Goal: Task Accomplishment & Management: Manage account settings

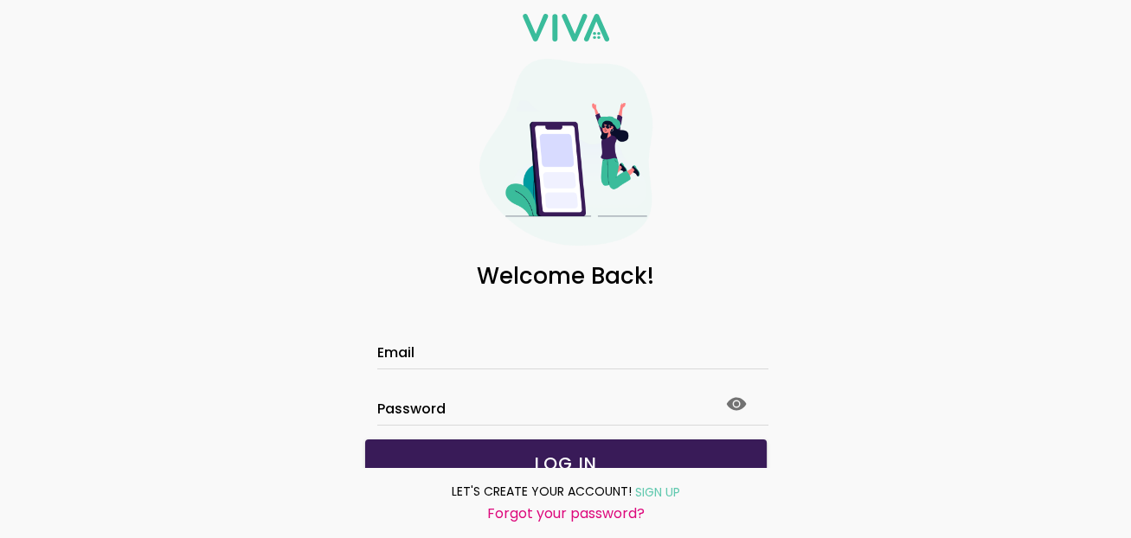
click at [483, 350] on input "Email" at bounding box center [565, 355] width 377 height 15
type input "**********"
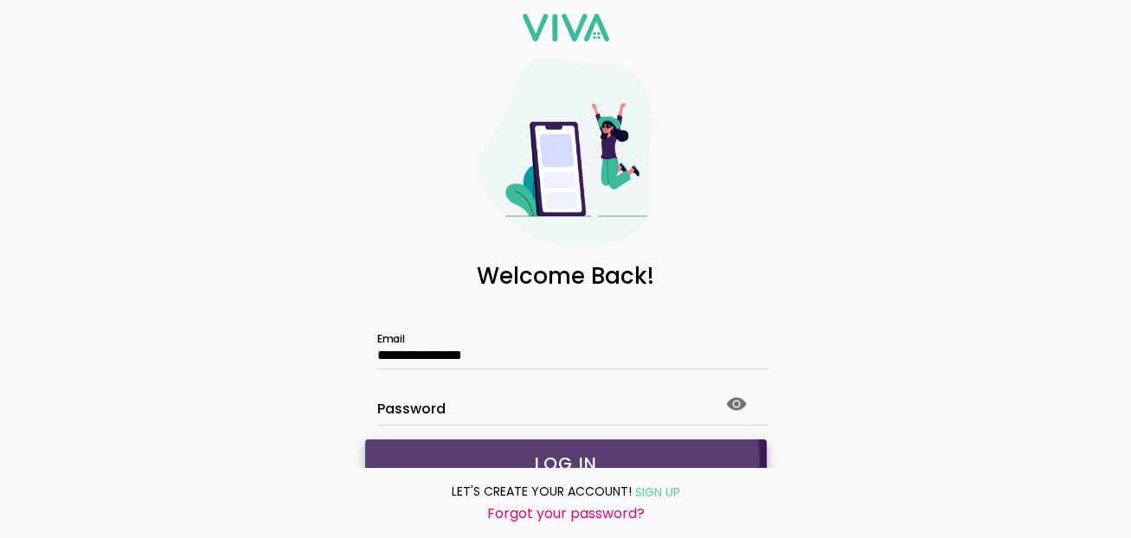
click at [399, 455] on span "LOG IN" at bounding box center [565, 463] width 367 height 17
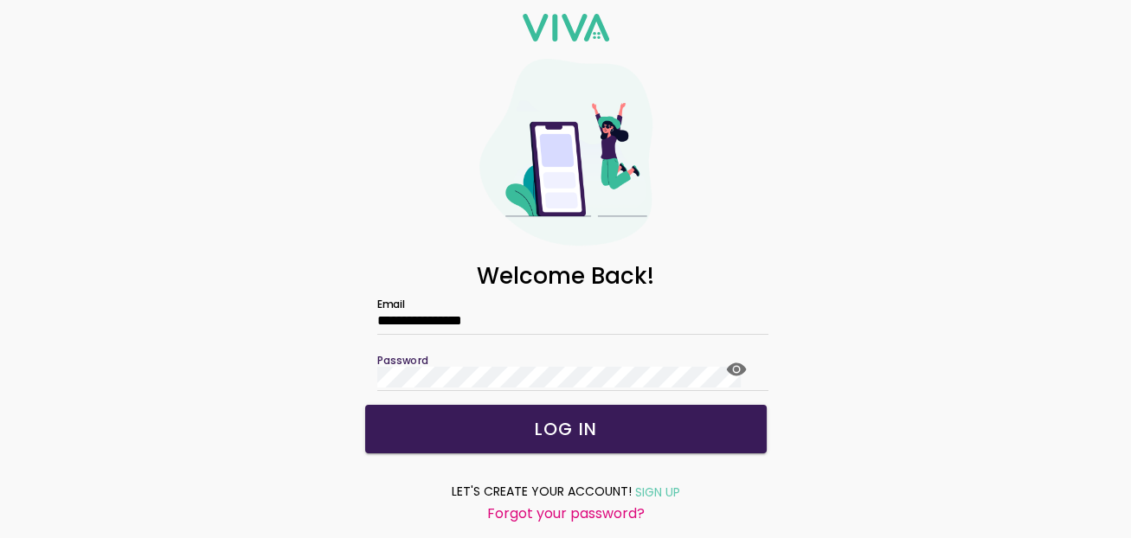
scroll to position [63, 0]
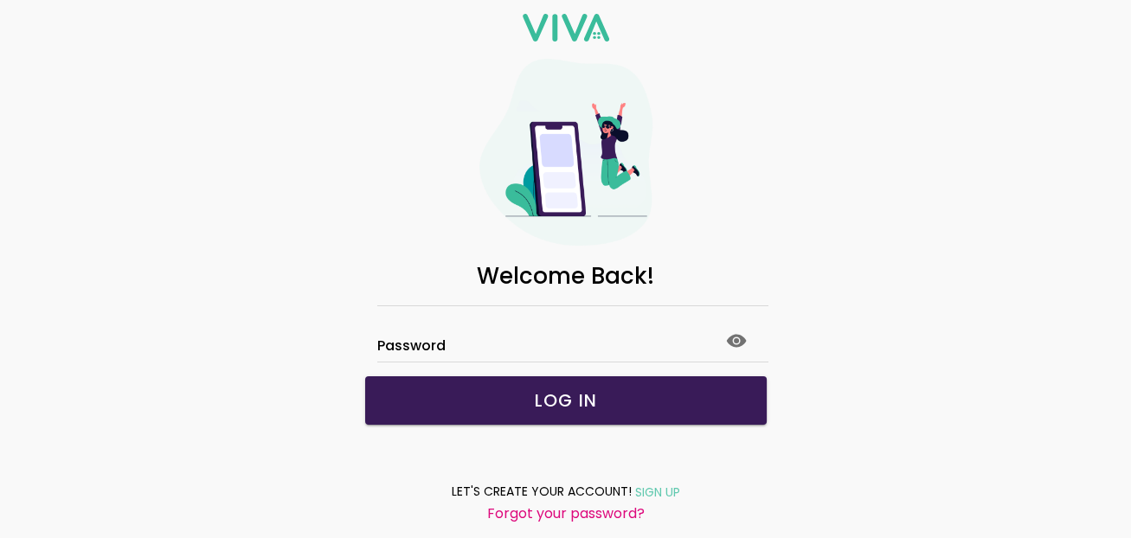
drag, startPoint x: 474, startPoint y: 508, endPoint x: 662, endPoint y: 541, distance: 190.7
click at [662, 537] on html "**********" at bounding box center [565, 269] width 1131 height 538
click at [645, 516] on ion-col "Forgot your password?" at bounding box center [565, 514] width 405 height 22
click at [645, 515] on ion-col "Forgot your password?" at bounding box center [565, 514] width 405 height 22
click at [0, 0] on slot "Forgot your password?" at bounding box center [0, 0] width 0 height 0
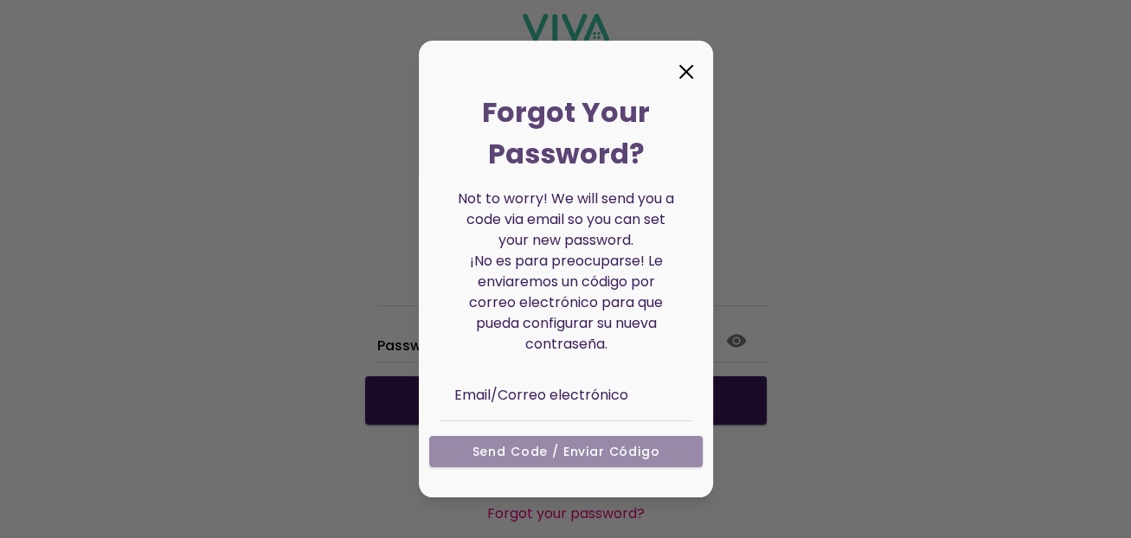
click at [492, 515] on ion-modal "Forgot Your Password? Not to worry! We will send you a code via email so you ca…" at bounding box center [565, 269] width 1131 height 538
click at [508, 447] on ion-col "Send Code / Enviar código" at bounding box center [565, 455] width 285 height 57
click at [508, 445] on ion-col "Send Code / Enviar código" at bounding box center [565, 455] width 285 height 57
click at [267, 478] on ion-backdrop at bounding box center [565, 269] width 1131 height 538
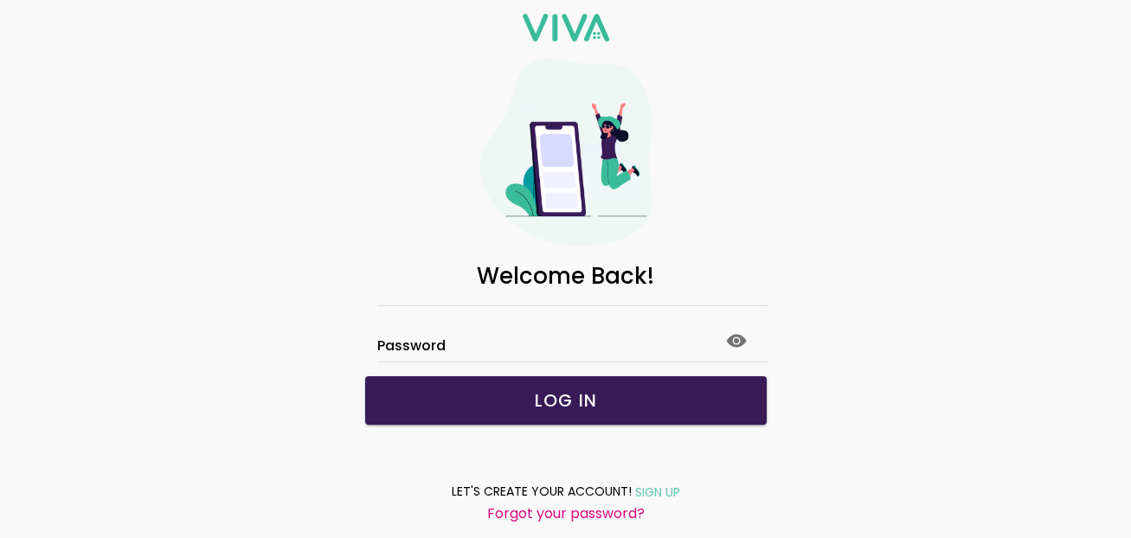
click at [267, 478] on ion-backdrop at bounding box center [565, 269] width 1131 height 538
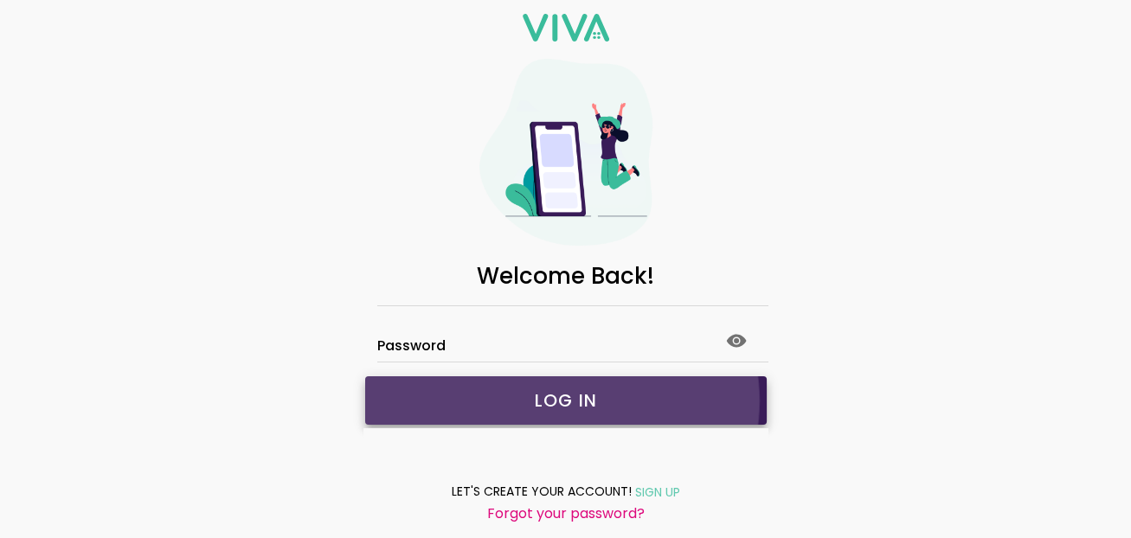
click at [0, 0] on slot "LOG IN" at bounding box center [0, 0] width 0 height 0
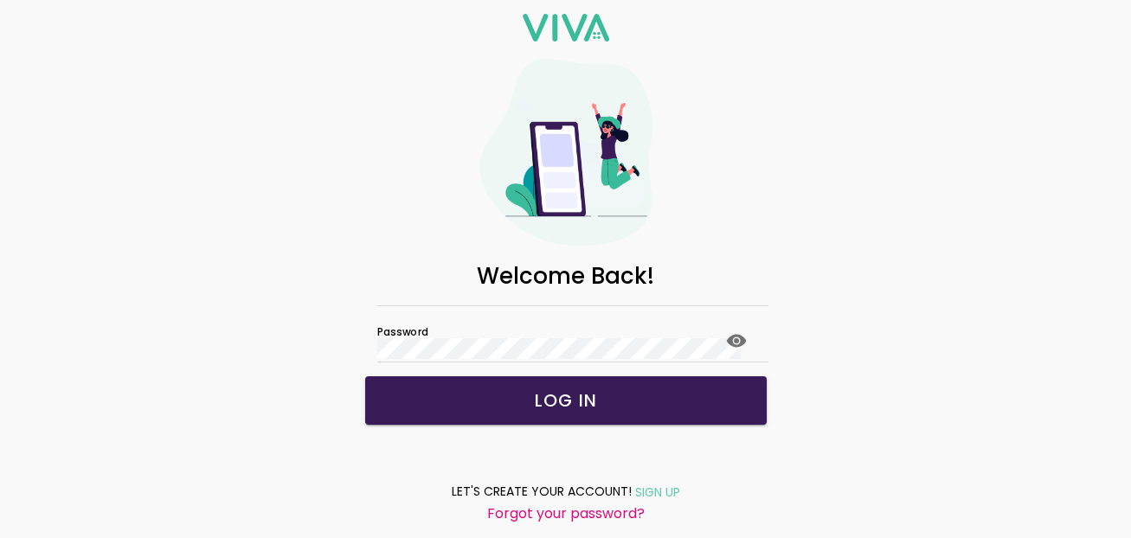
click at [0, 0] on slot "LOG IN" at bounding box center [0, 0] width 0 height 0
click at [468, 505] on ion-col "Forgot your password?" at bounding box center [565, 514] width 405 height 22
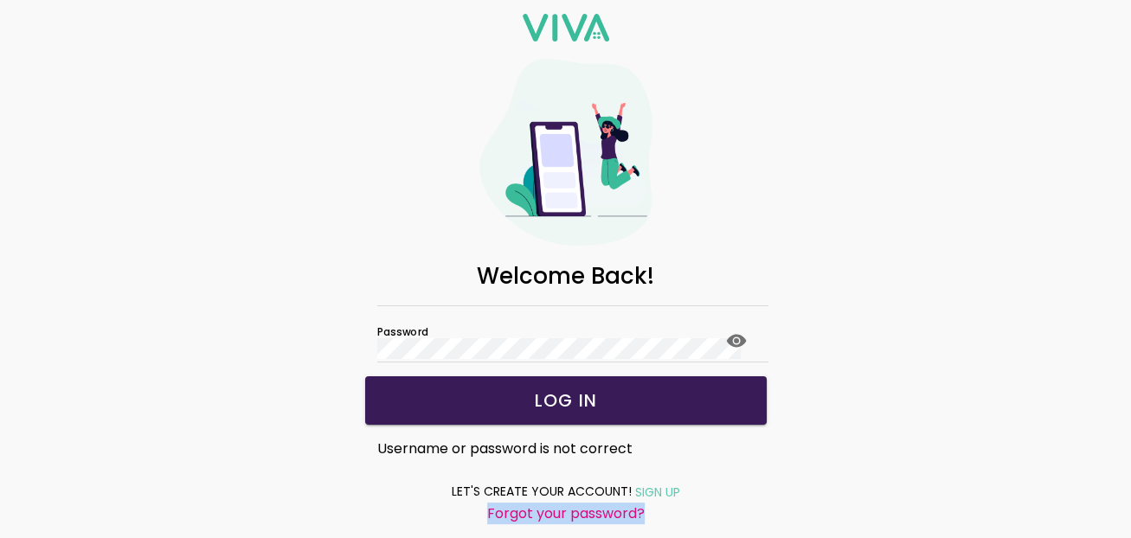
drag, startPoint x: 468, startPoint y: 505, endPoint x: 679, endPoint y: 524, distance: 211.9
click at [679, 524] on ion-footer "LET'S CREATE YOUR ACCOUNT! SIGN UP Forgot your password?" at bounding box center [565, 502] width 432 height 71
drag, startPoint x: 679, startPoint y: 524, endPoint x: 799, endPoint y: 483, distance: 127.2
click at [799, 483] on div "**********" at bounding box center [565, 269] width 1131 height 538
